Goal: Information Seeking & Learning: Compare options

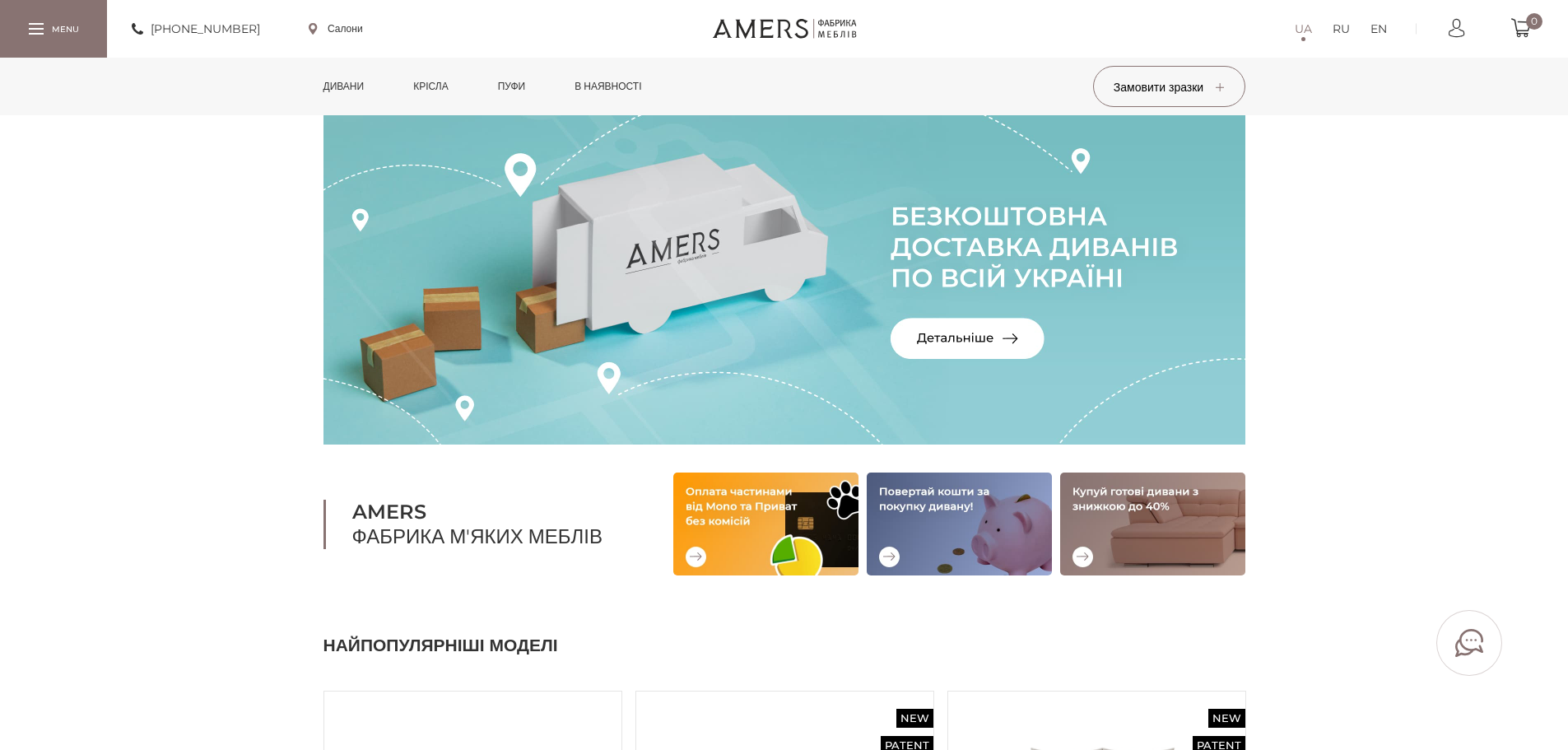
click at [349, 82] on link "Дивани" at bounding box center [344, 86] width 66 height 57
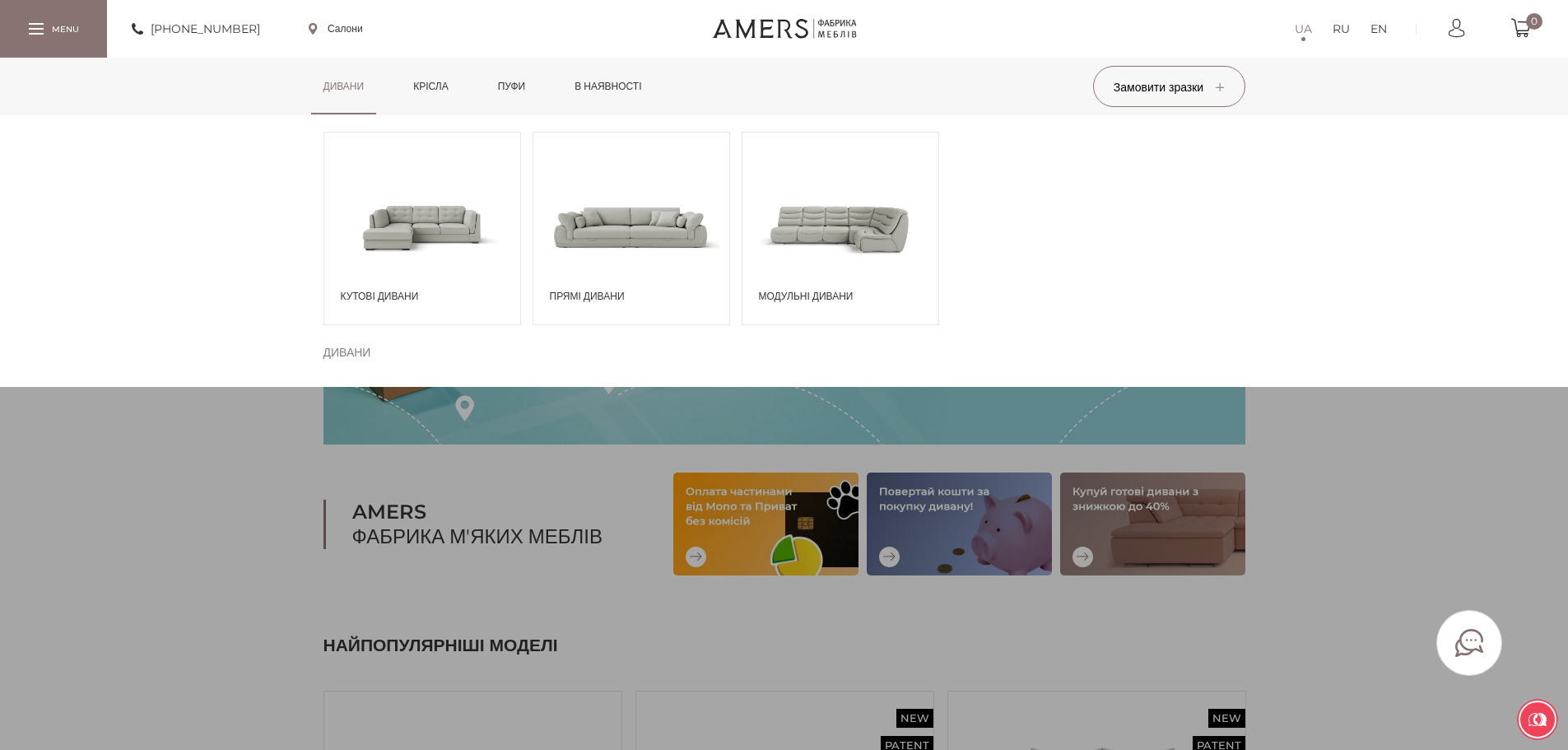
click at [662, 237] on span at bounding box center [631, 227] width 196 height 114
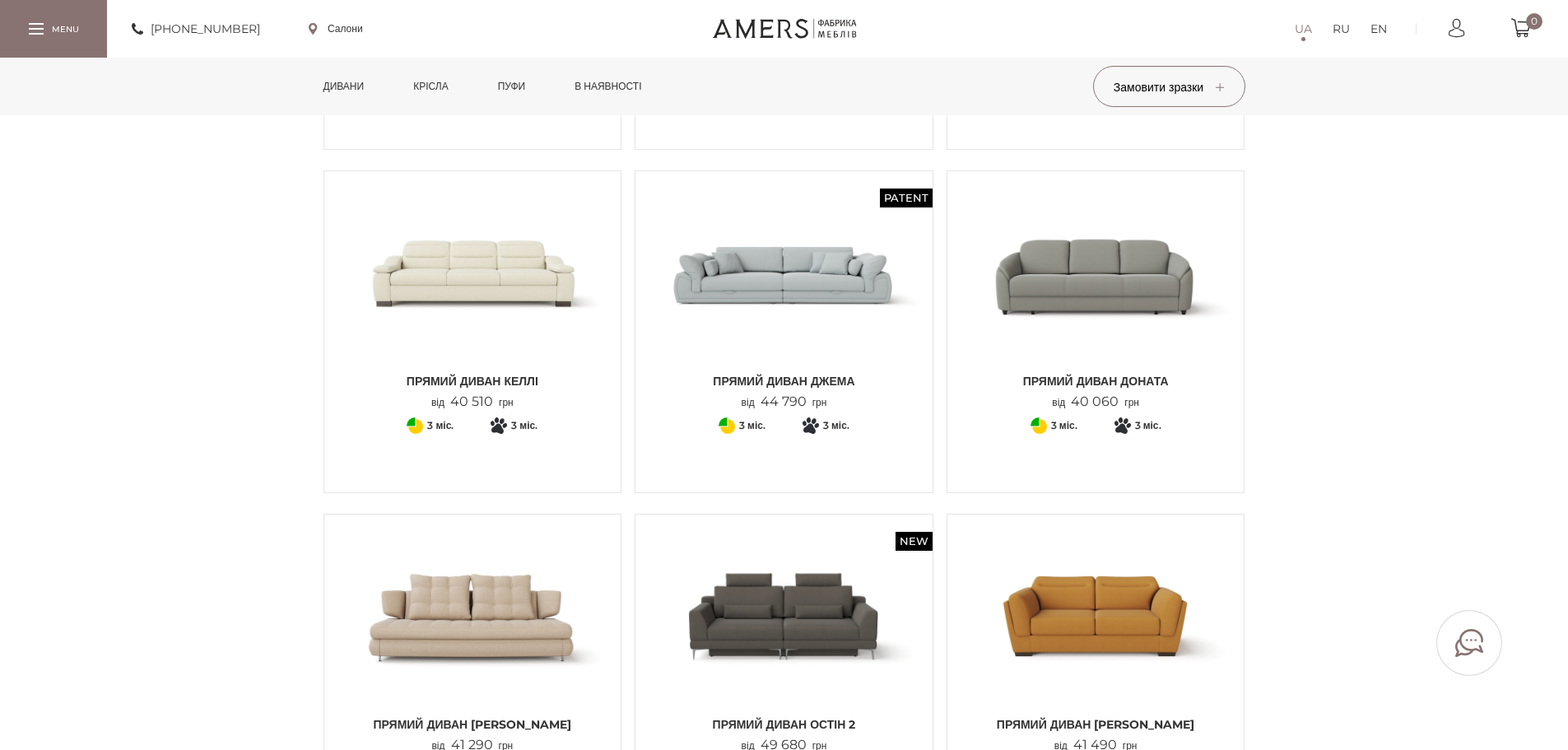
scroll to position [479, 0]
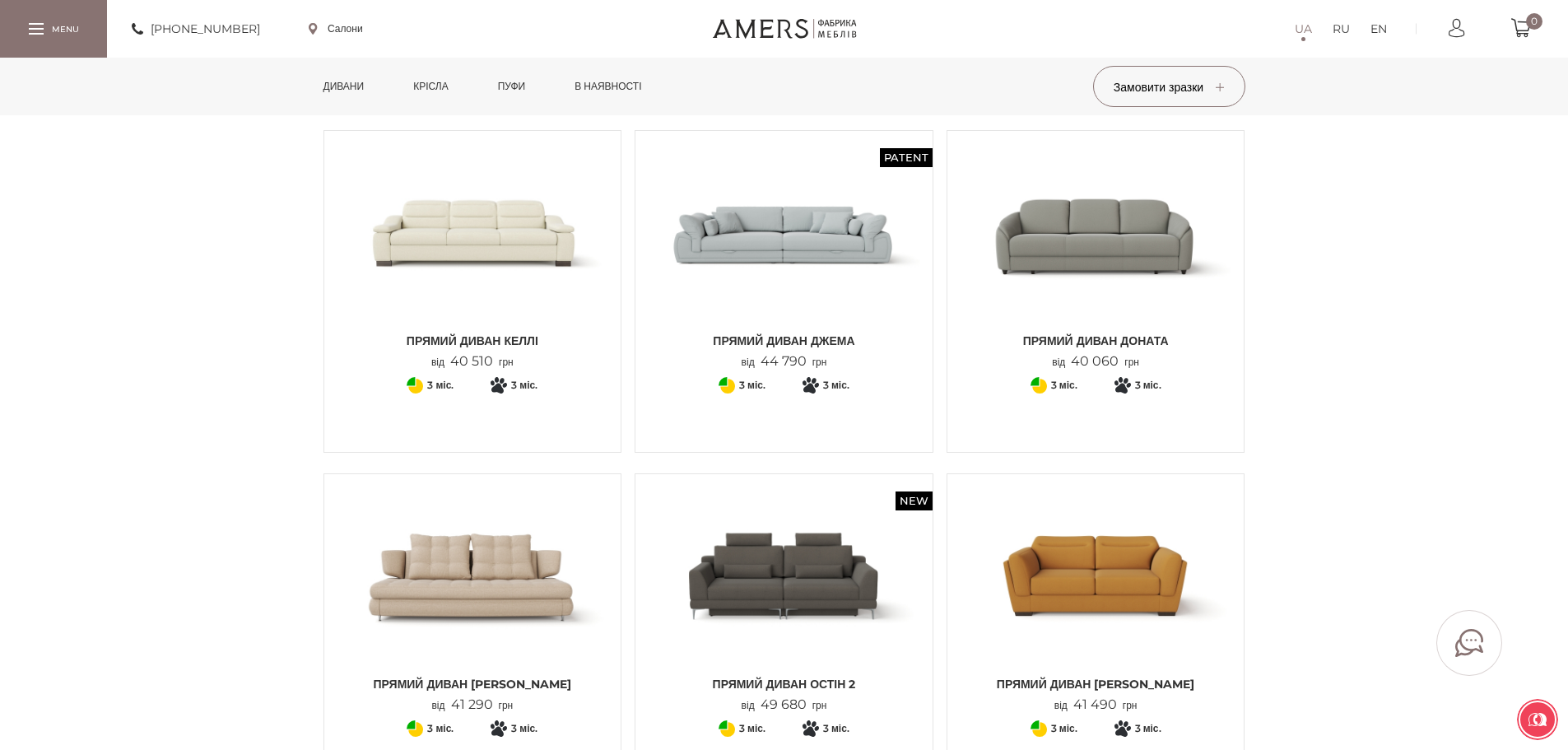
click at [778, 247] on img at bounding box center [784, 233] width 273 height 181
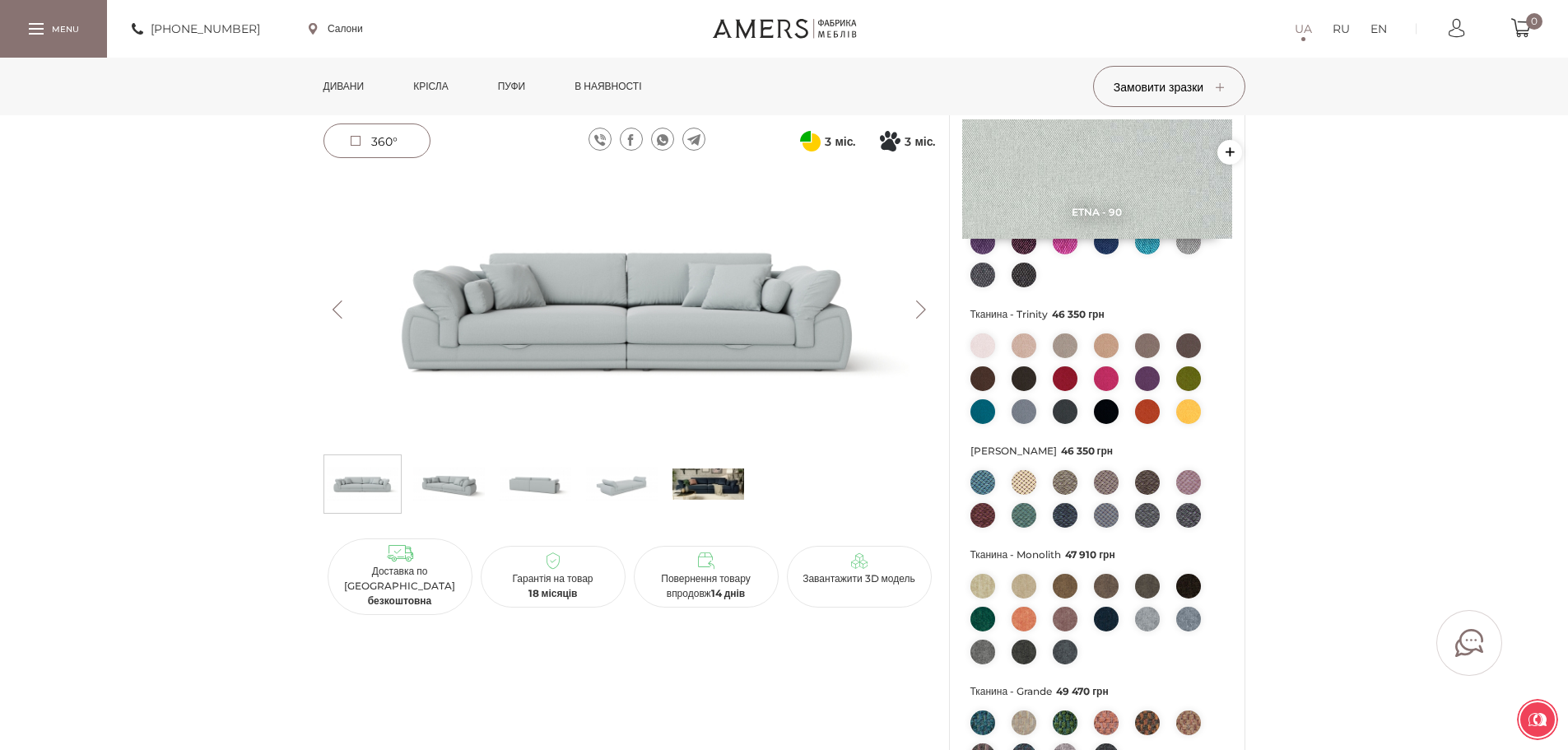
scroll to position [332, 0]
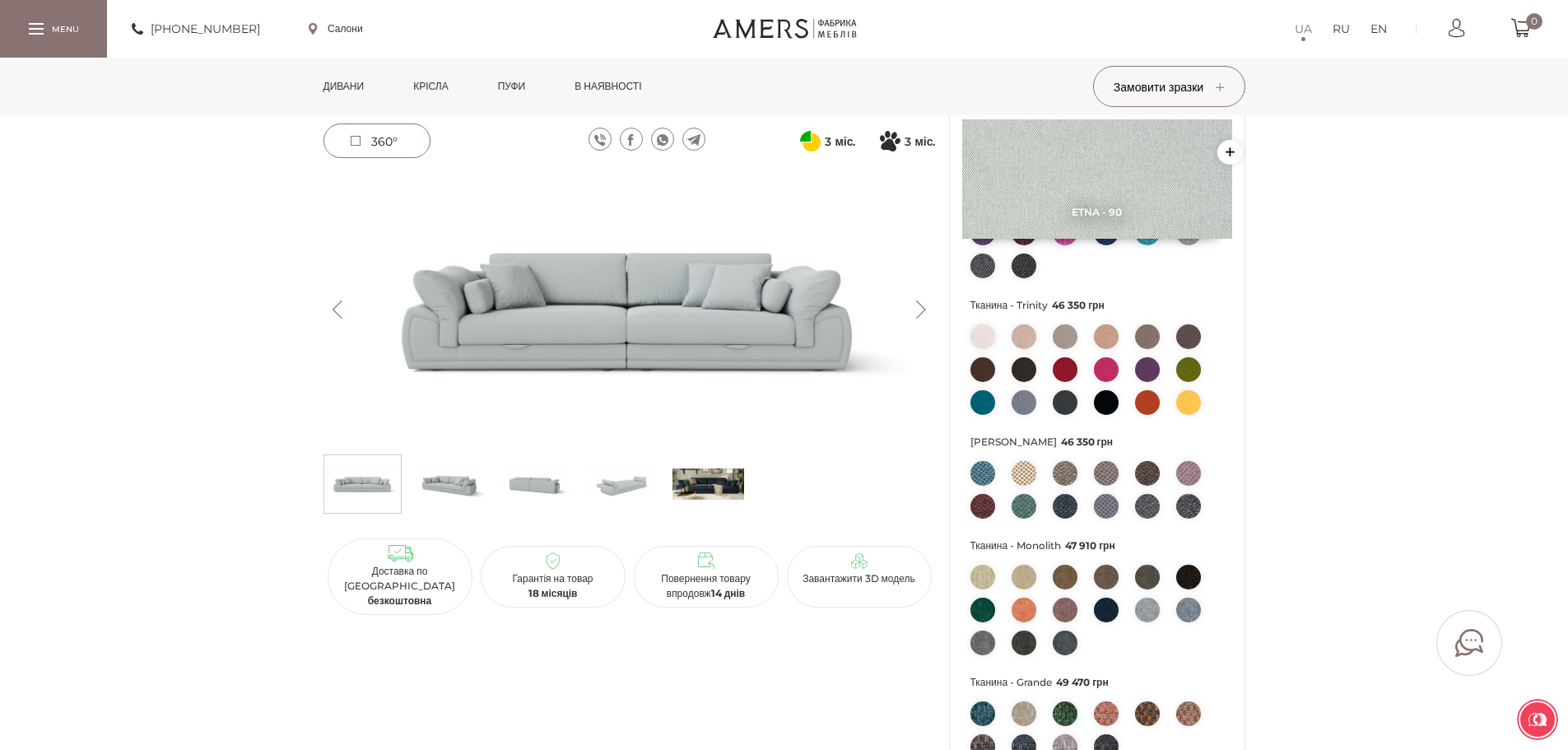
click at [365, 143] on span "360°" at bounding box center [377, 141] width 106 height 33
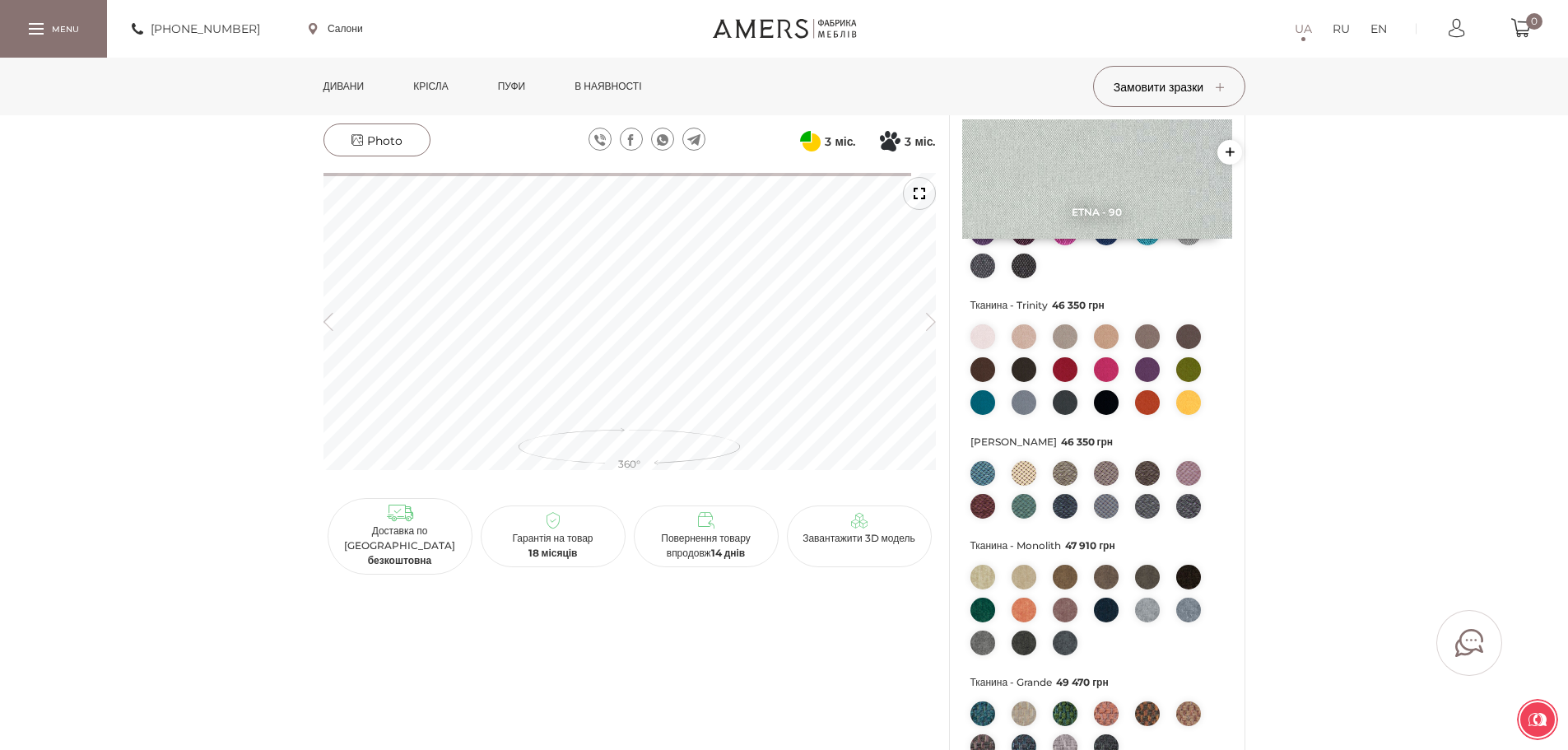
click at [934, 322] on icon "button" at bounding box center [932, 321] width 10 height 18
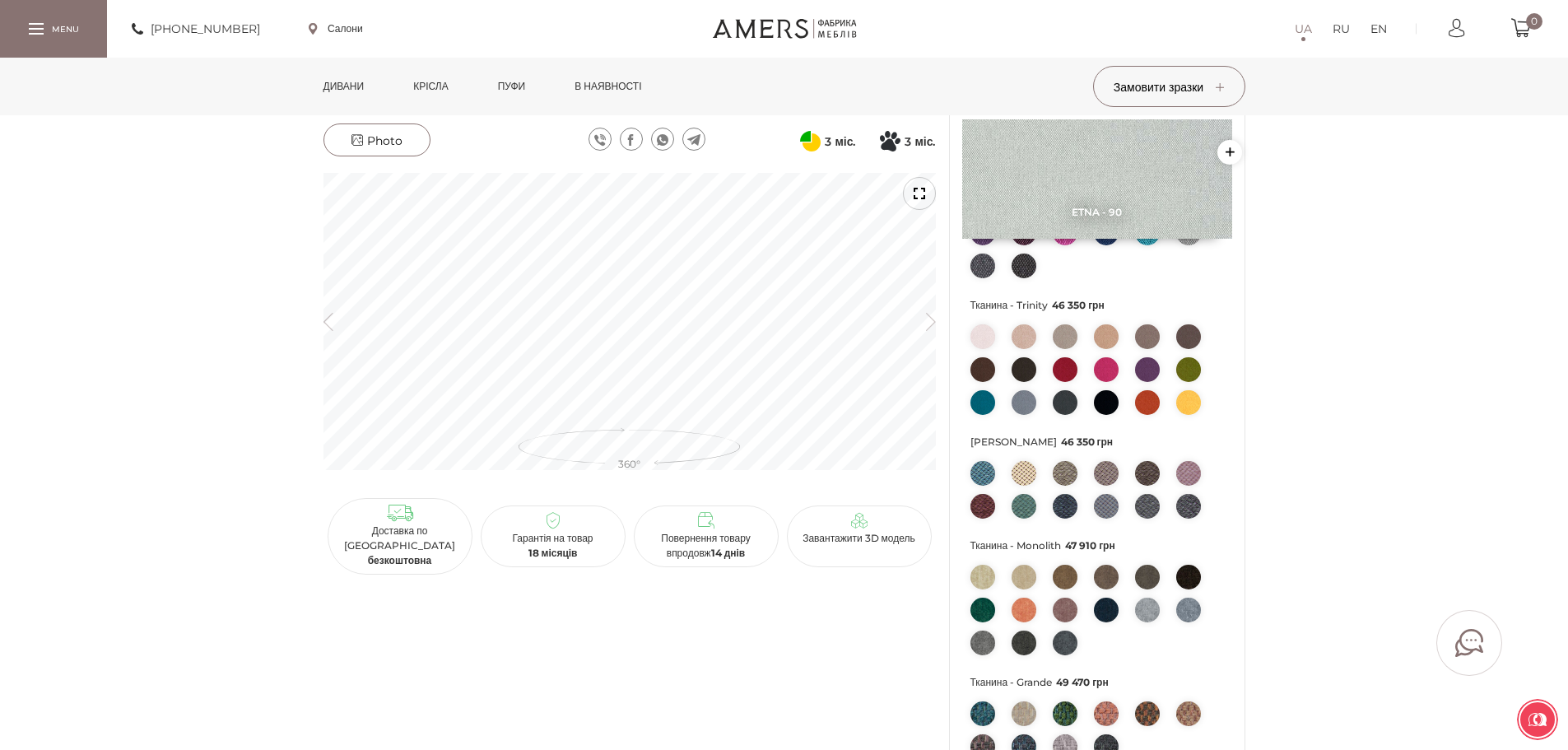
click at [934, 322] on icon "button" at bounding box center [932, 321] width 10 height 18
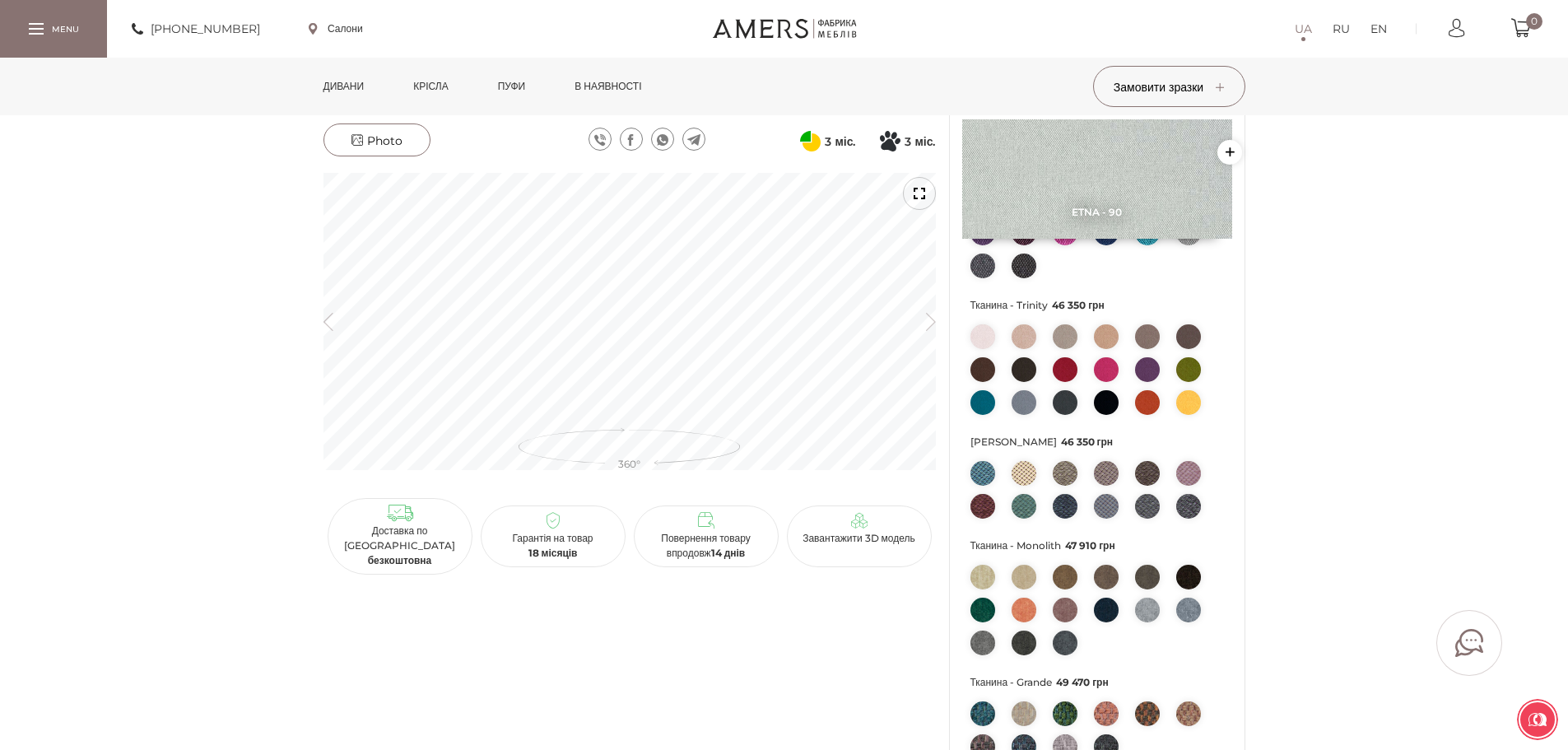
click at [934, 322] on icon "button" at bounding box center [932, 321] width 10 height 18
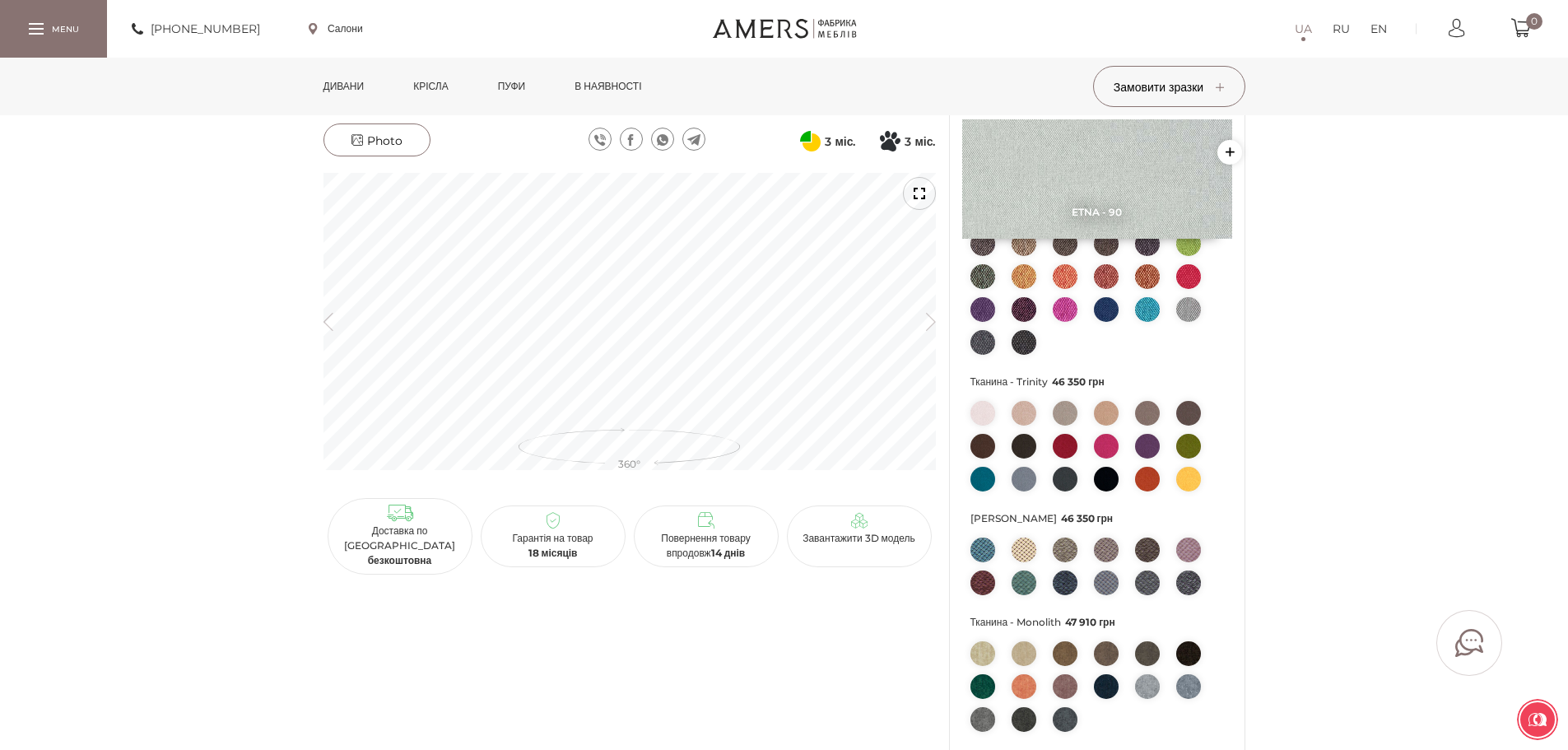
scroll to position [262, 0]
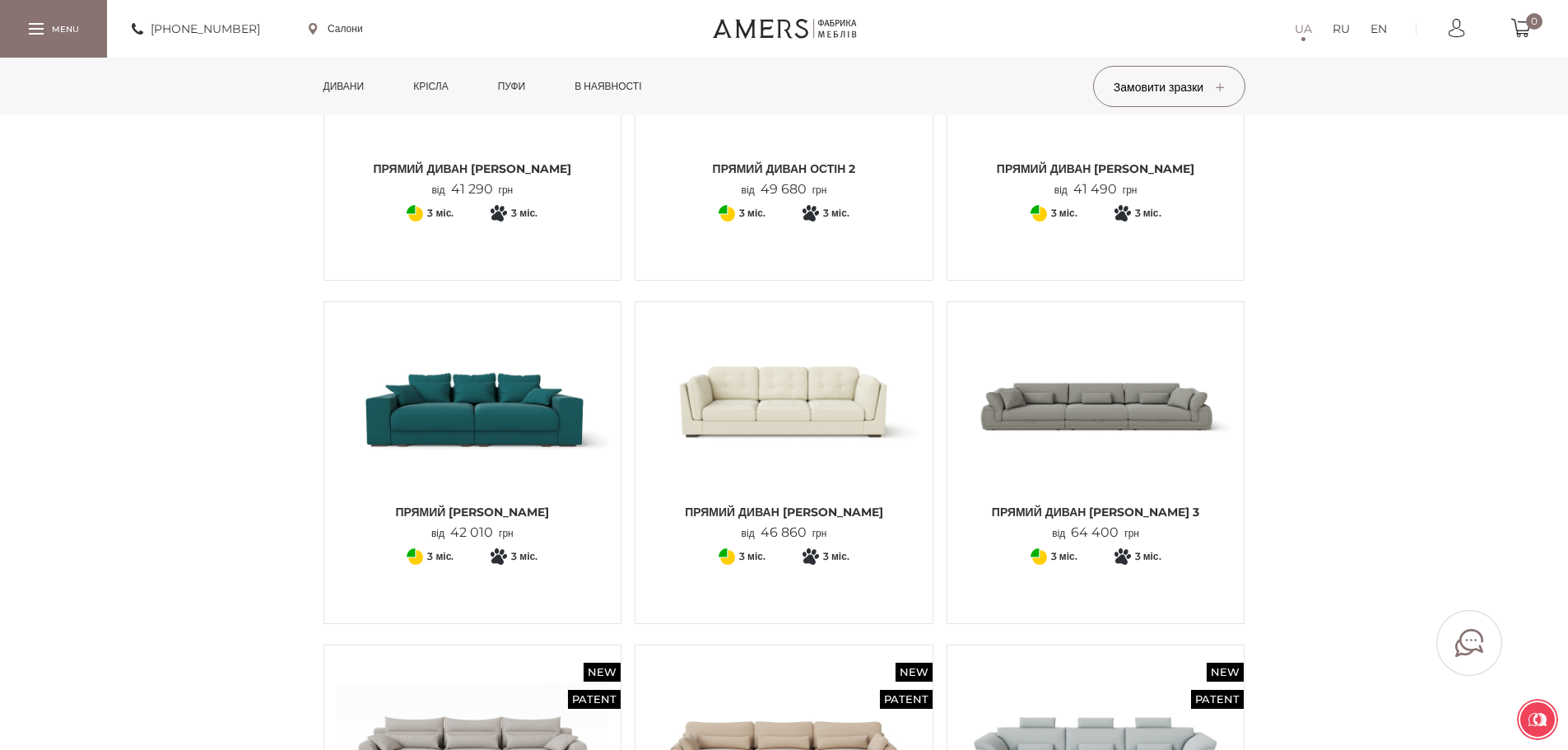
scroll to position [1035, 0]
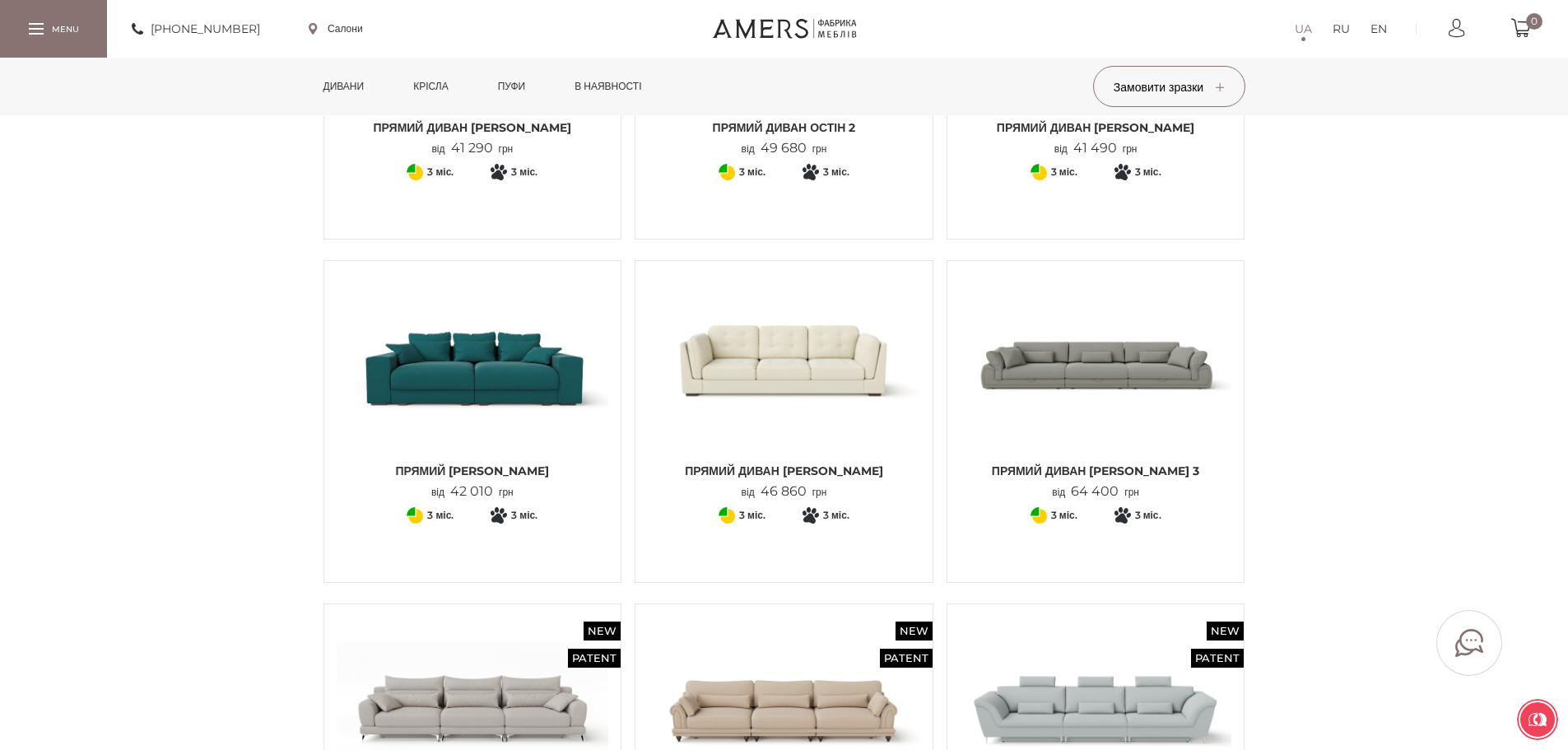
click at [1099, 365] on img at bounding box center [1096, 364] width 273 height 181
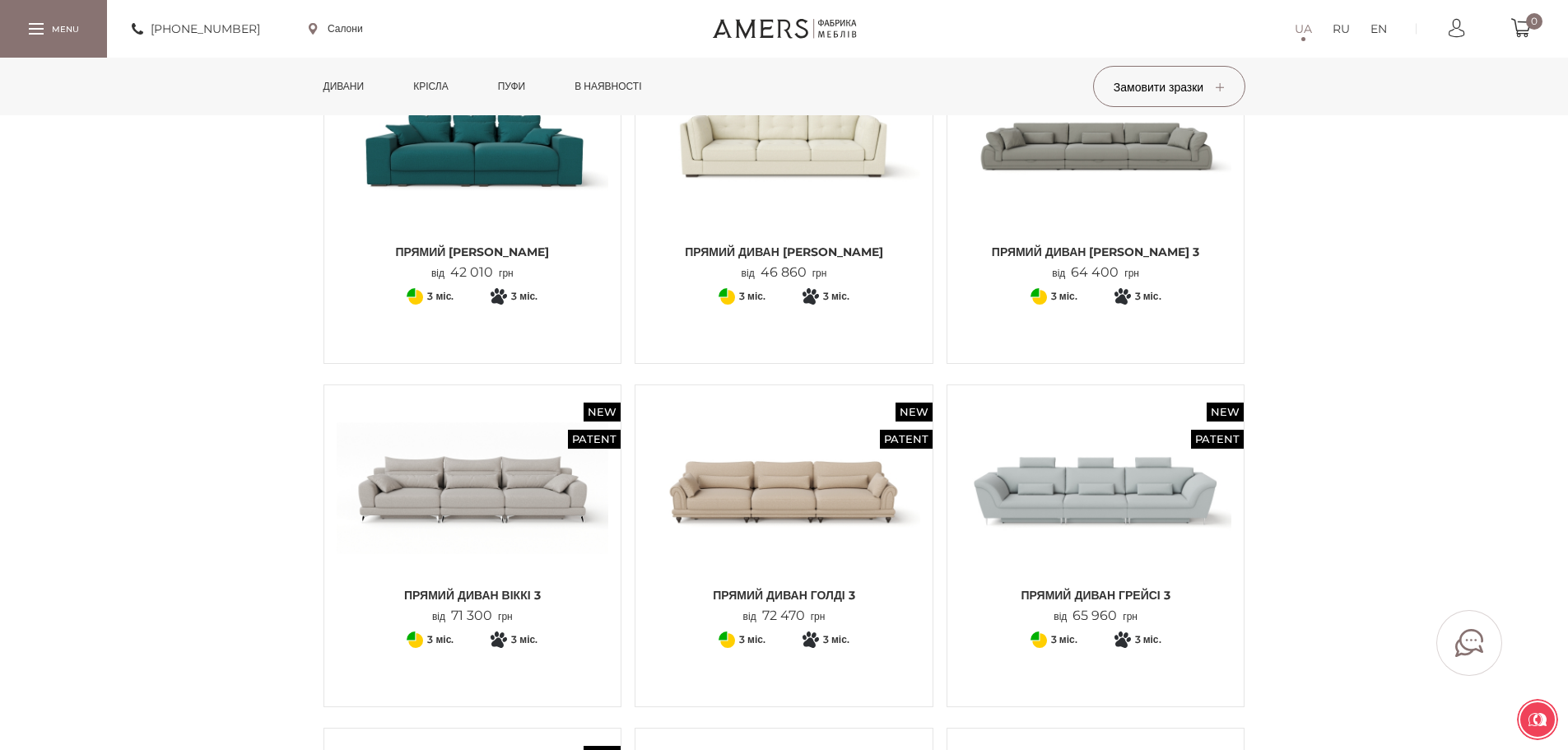
scroll to position [1321, 0]
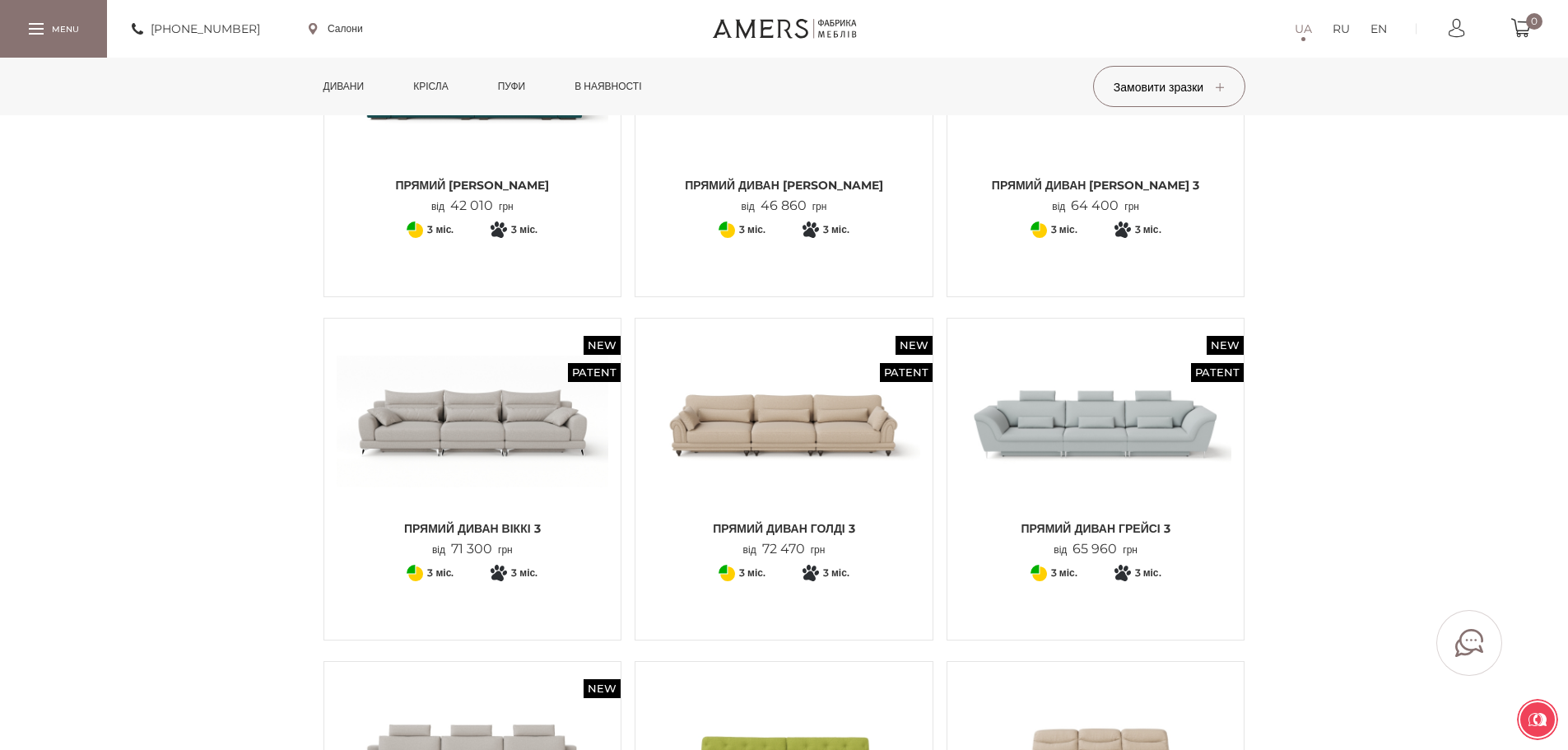
click at [1092, 436] on img at bounding box center [1096, 421] width 273 height 181
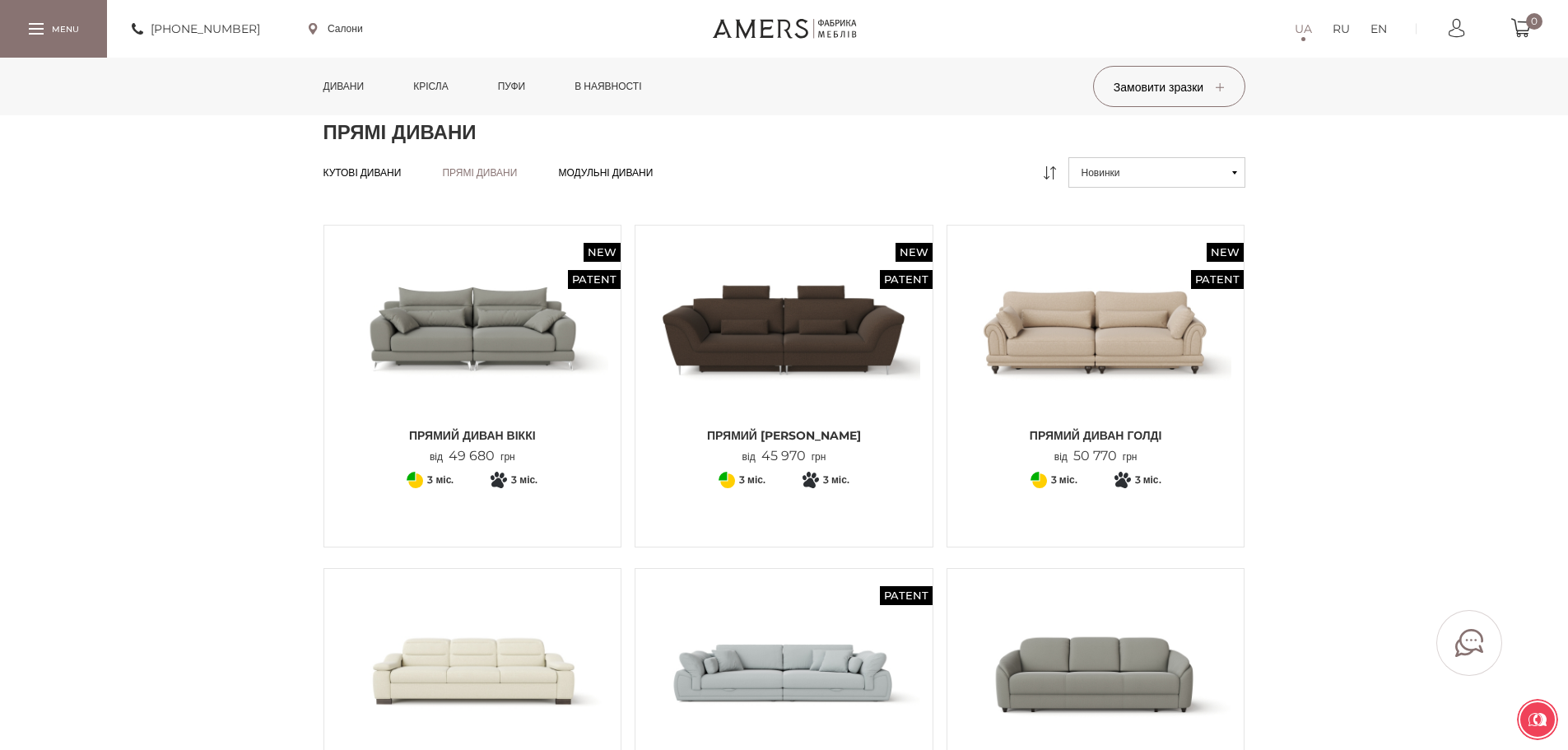
scroll to position [33, 0]
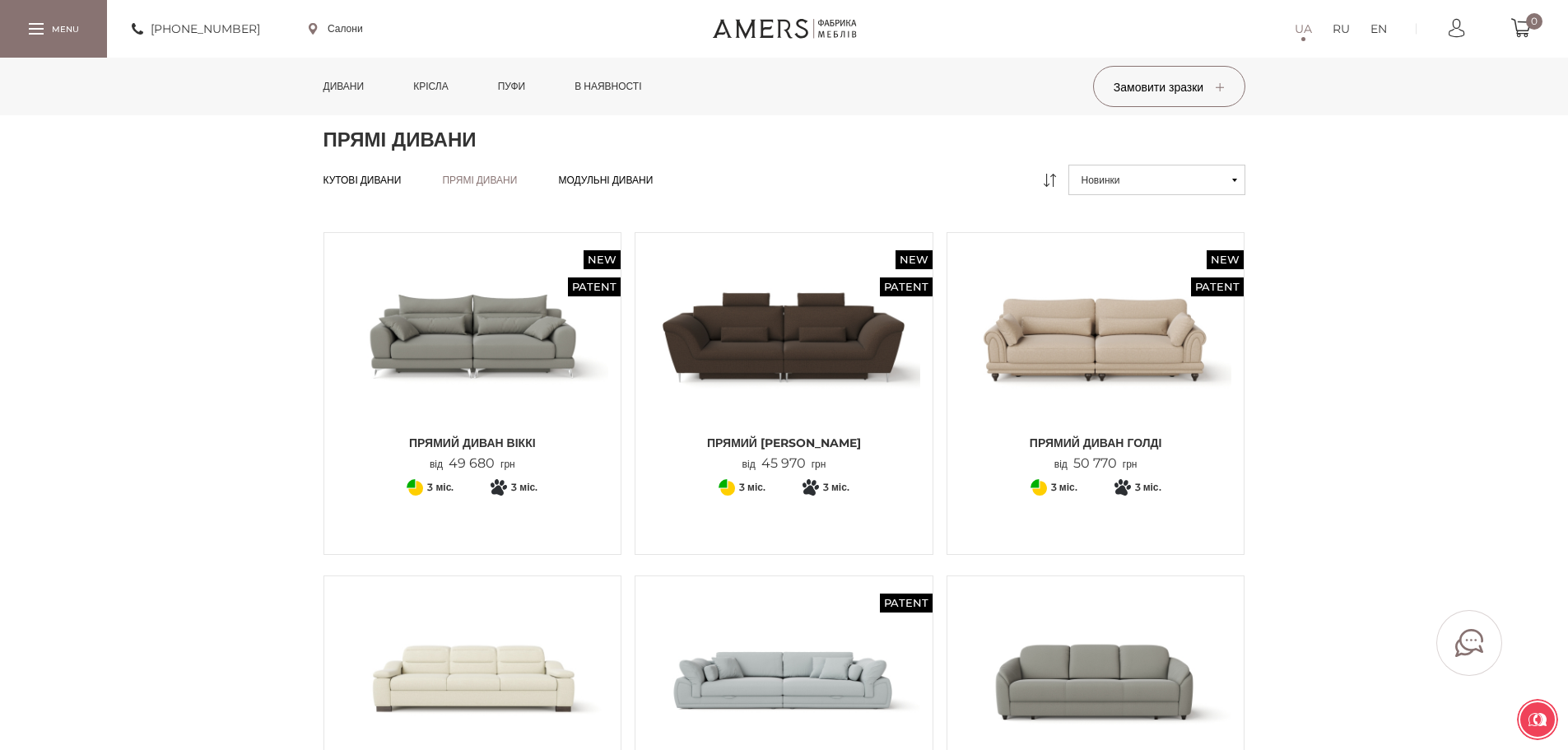
click at [630, 187] on span "Модульні дивани" at bounding box center [606, 193] width 94 height 13
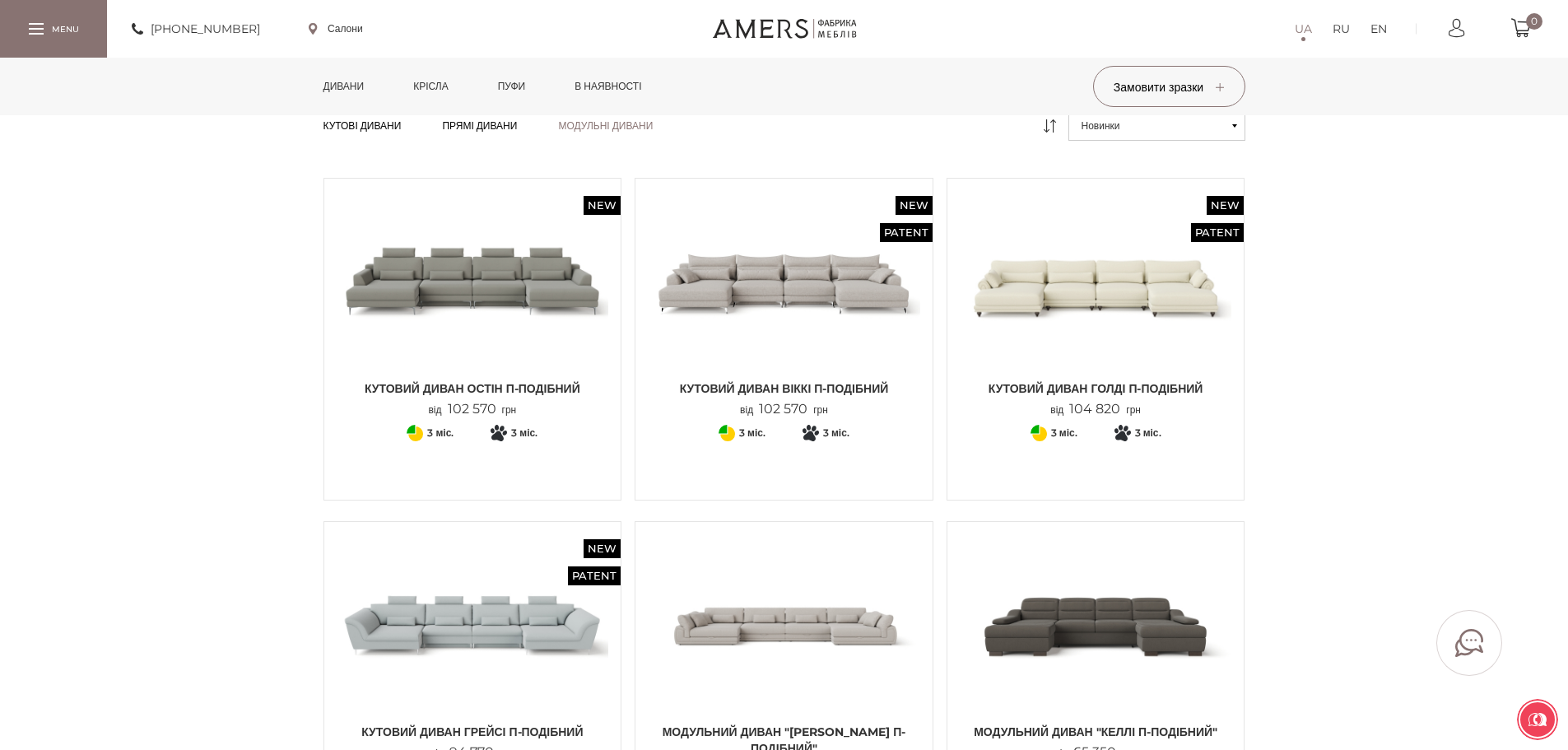
scroll to position [9, 0]
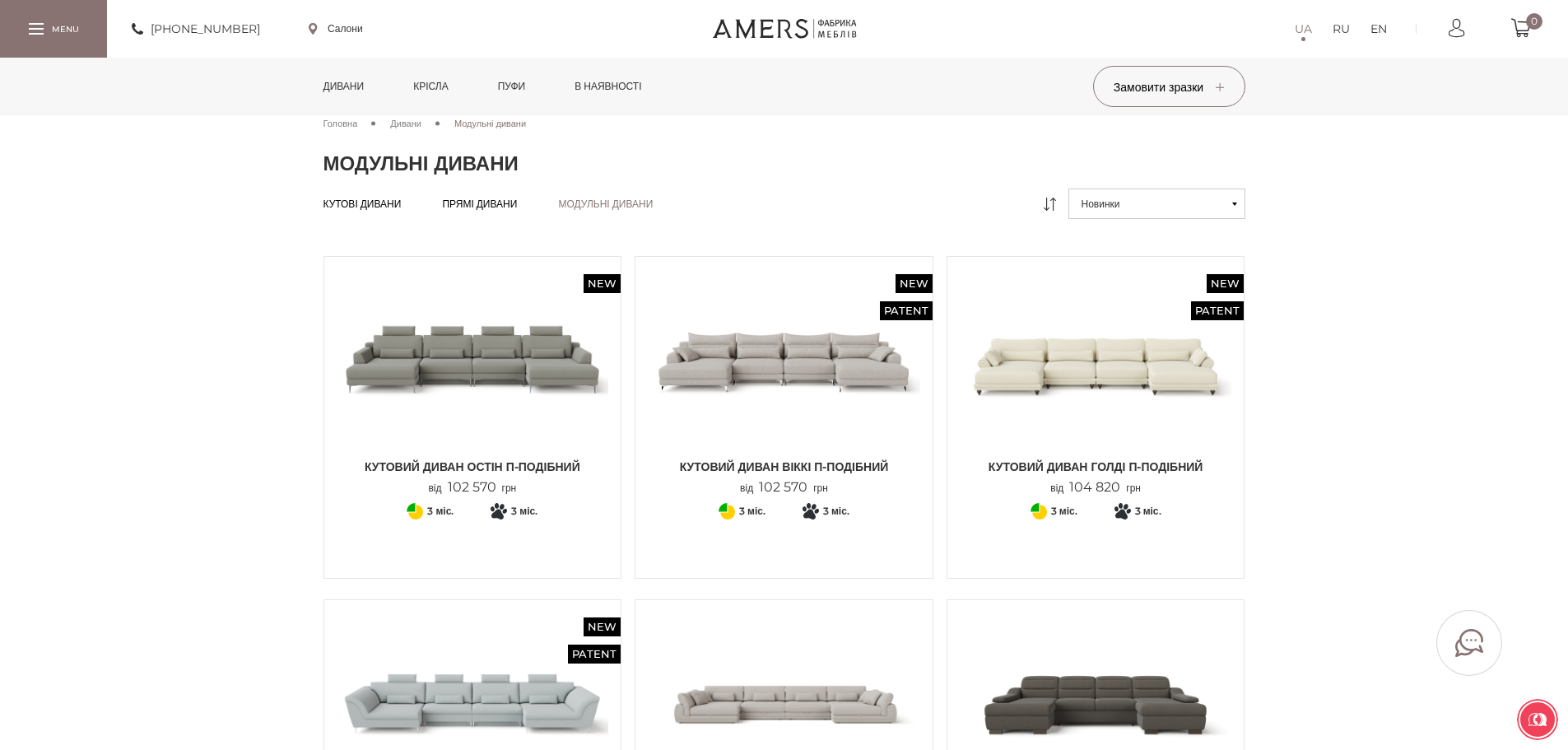
click at [378, 211] on span "Кутові дивани" at bounding box center [362, 217] width 78 height 13
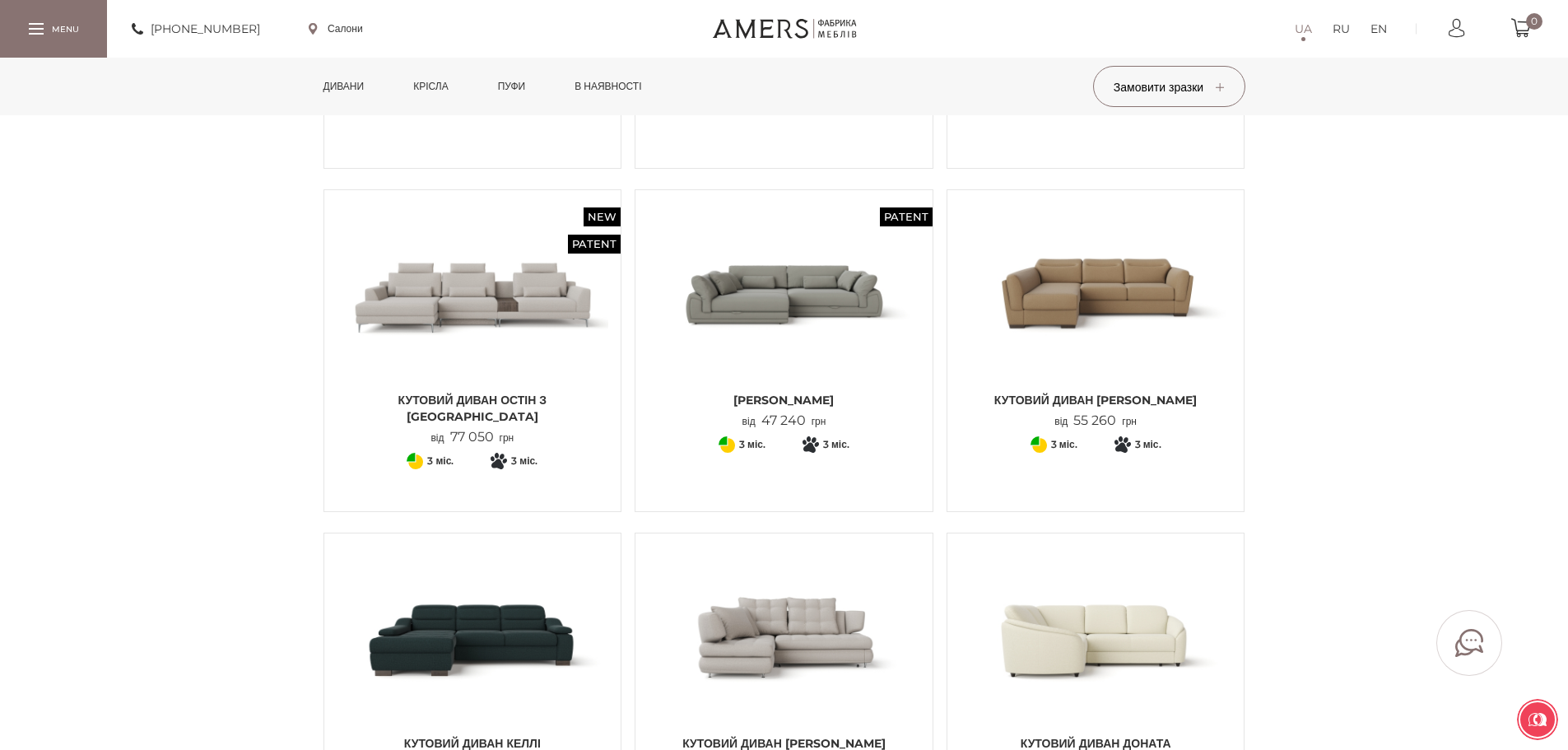
scroll to position [448, 0]
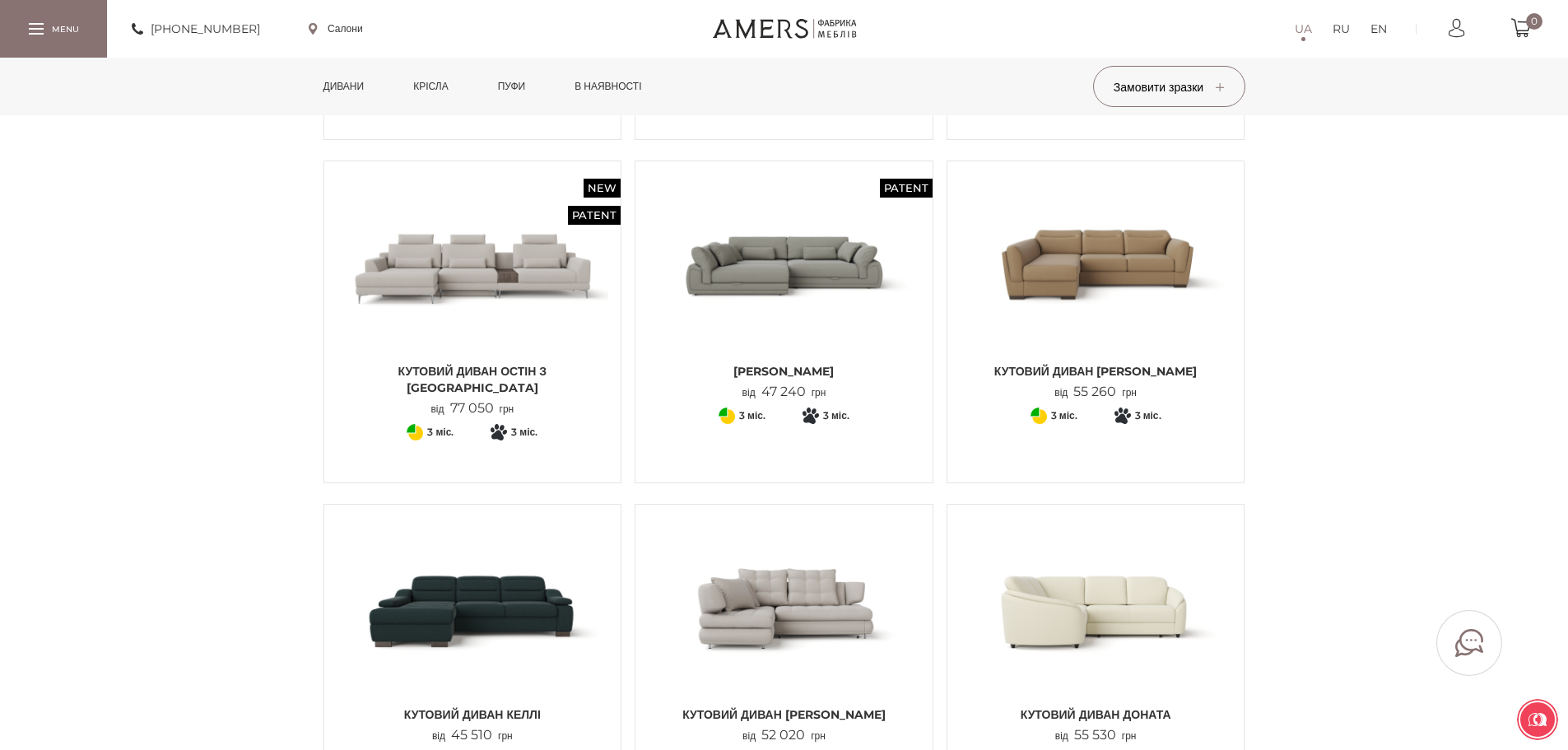
click at [760, 236] on img at bounding box center [784, 264] width 273 height 181
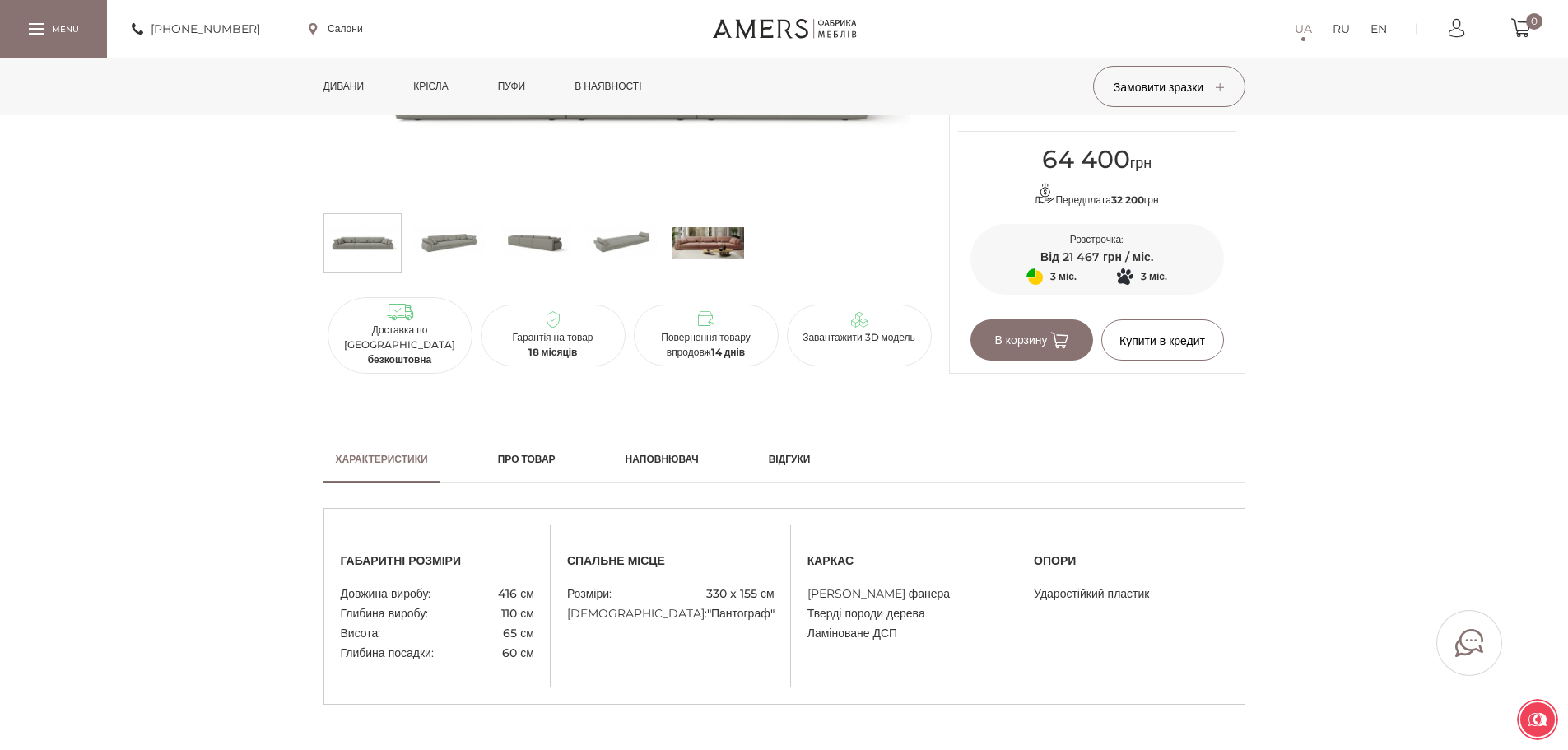
scroll to position [721, 0]
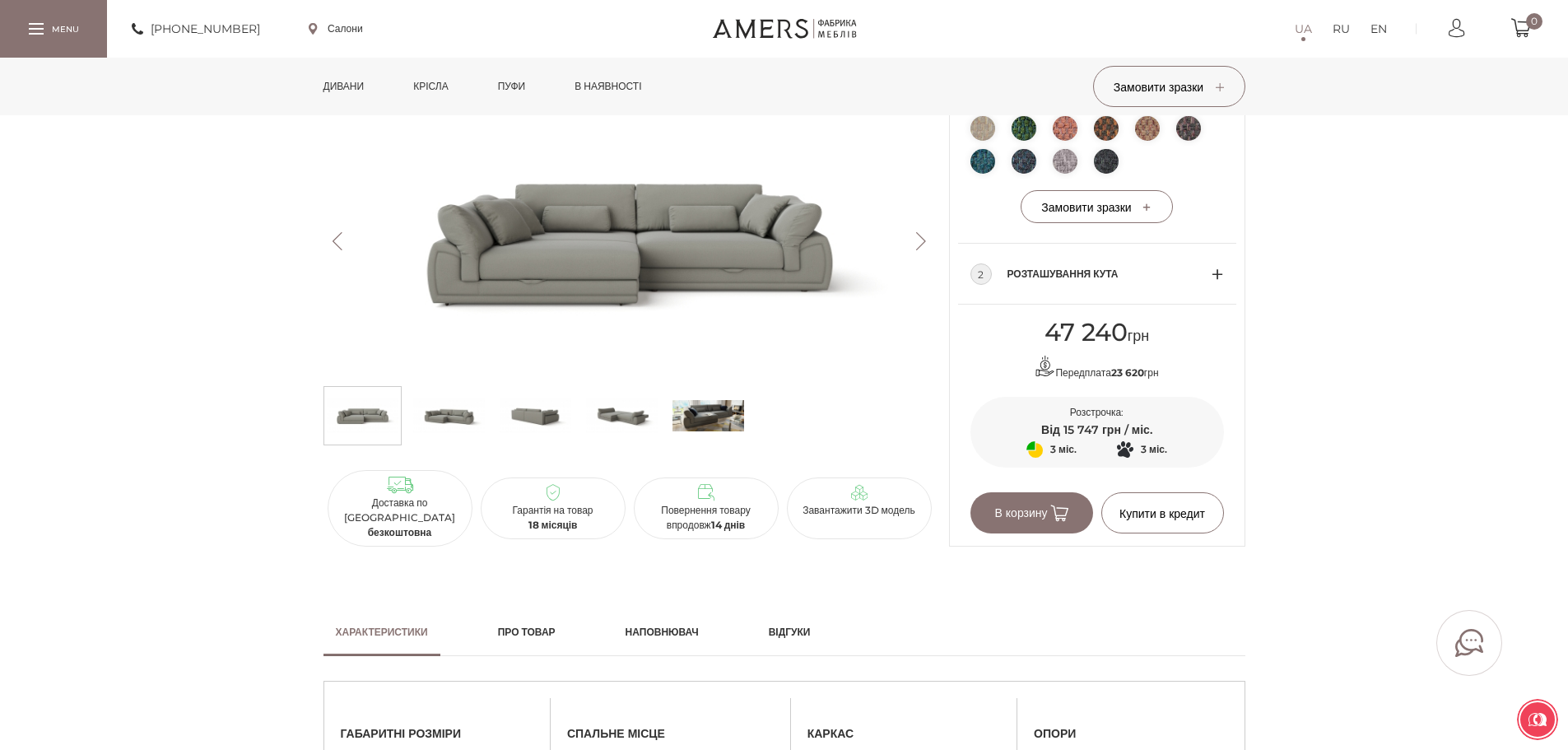
scroll to position [890, 0]
